Goal: Information Seeking & Learning: Learn about a topic

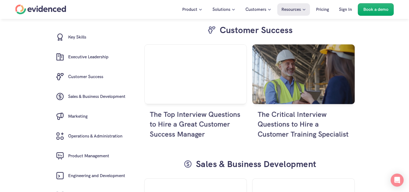
scroll to position [1461, 0]
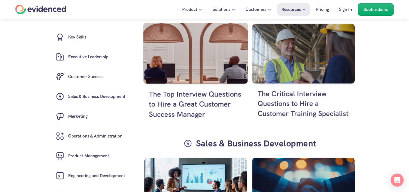
click at [176, 104] on h4 "The Top Interview Questions to Hire a Great Customer Success Manager" at bounding box center [196, 104] width 94 height 30
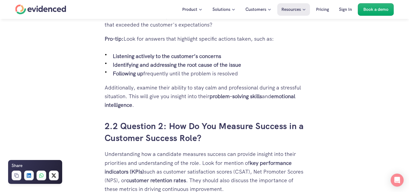
scroll to position [866, 0]
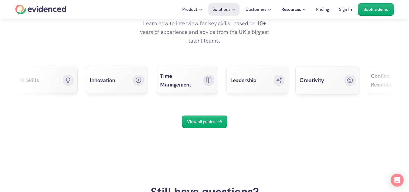
scroll to position [1704, 0]
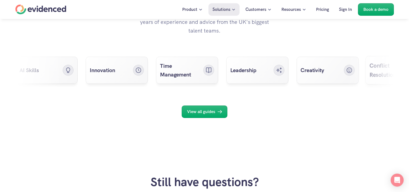
click at [369, 72] on h5 "Conflict Resolution" at bounding box center [390, 70] width 43 height 18
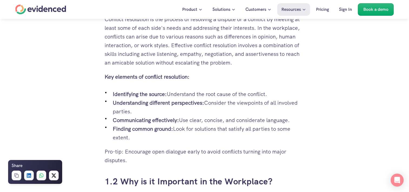
scroll to position [487, 0]
